Goal: Navigation & Orientation: Find specific page/section

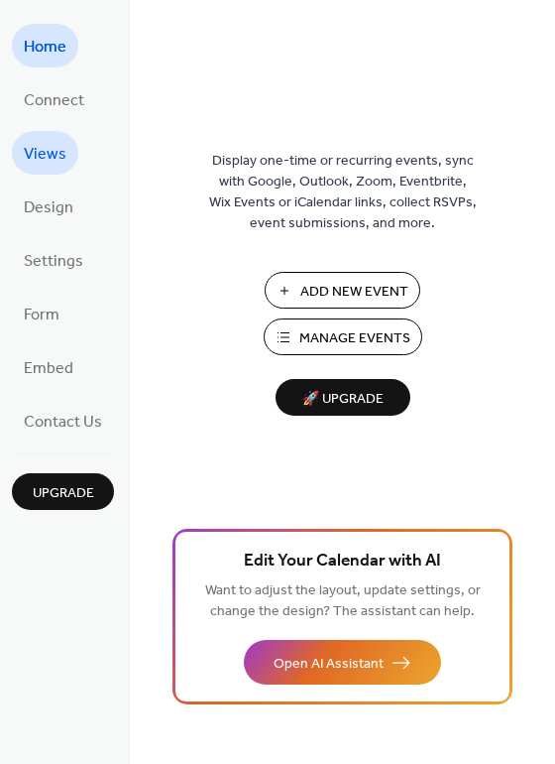
click at [59, 158] on span "Views" at bounding box center [45, 155] width 43 height 32
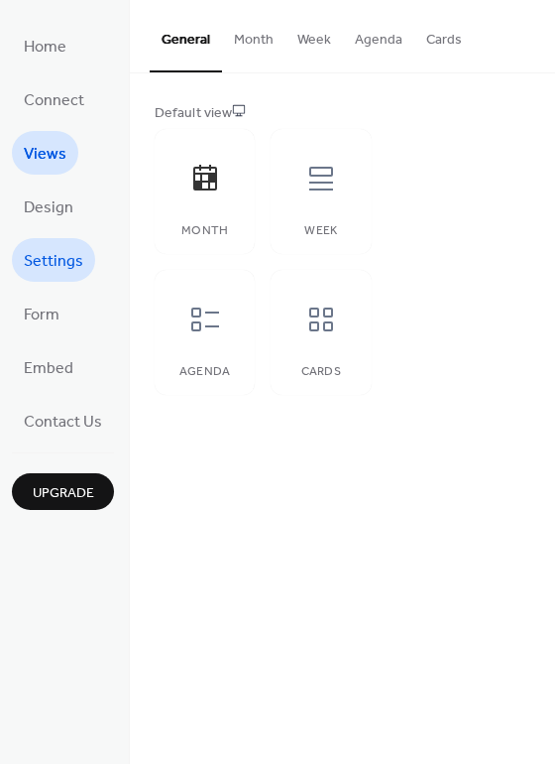
click at [68, 262] on span "Settings" at bounding box center [54, 262] width 60 height 32
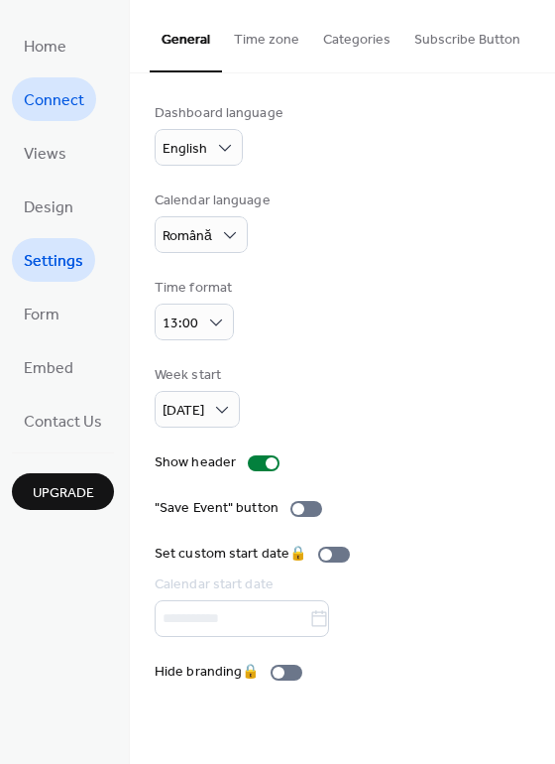
click at [54, 106] on span "Connect" at bounding box center [54, 101] width 60 height 32
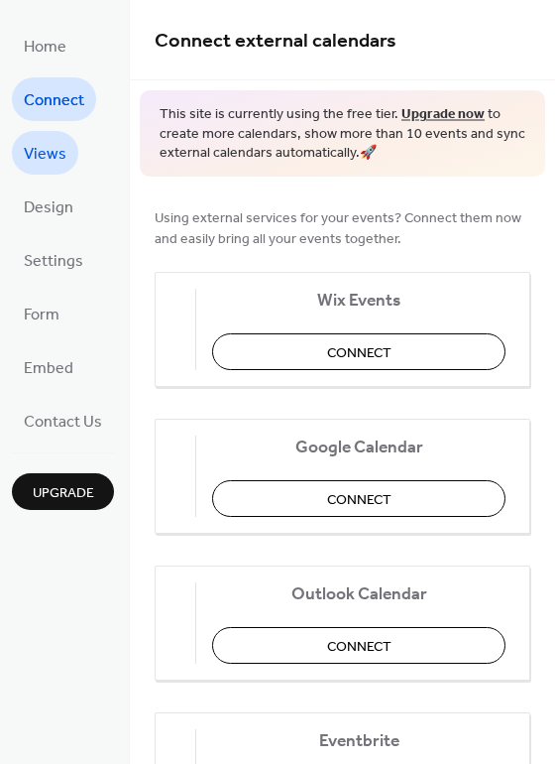
click at [56, 155] on span "Views" at bounding box center [45, 155] width 43 height 32
